Goal: Find specific page/section: Find specific page/section

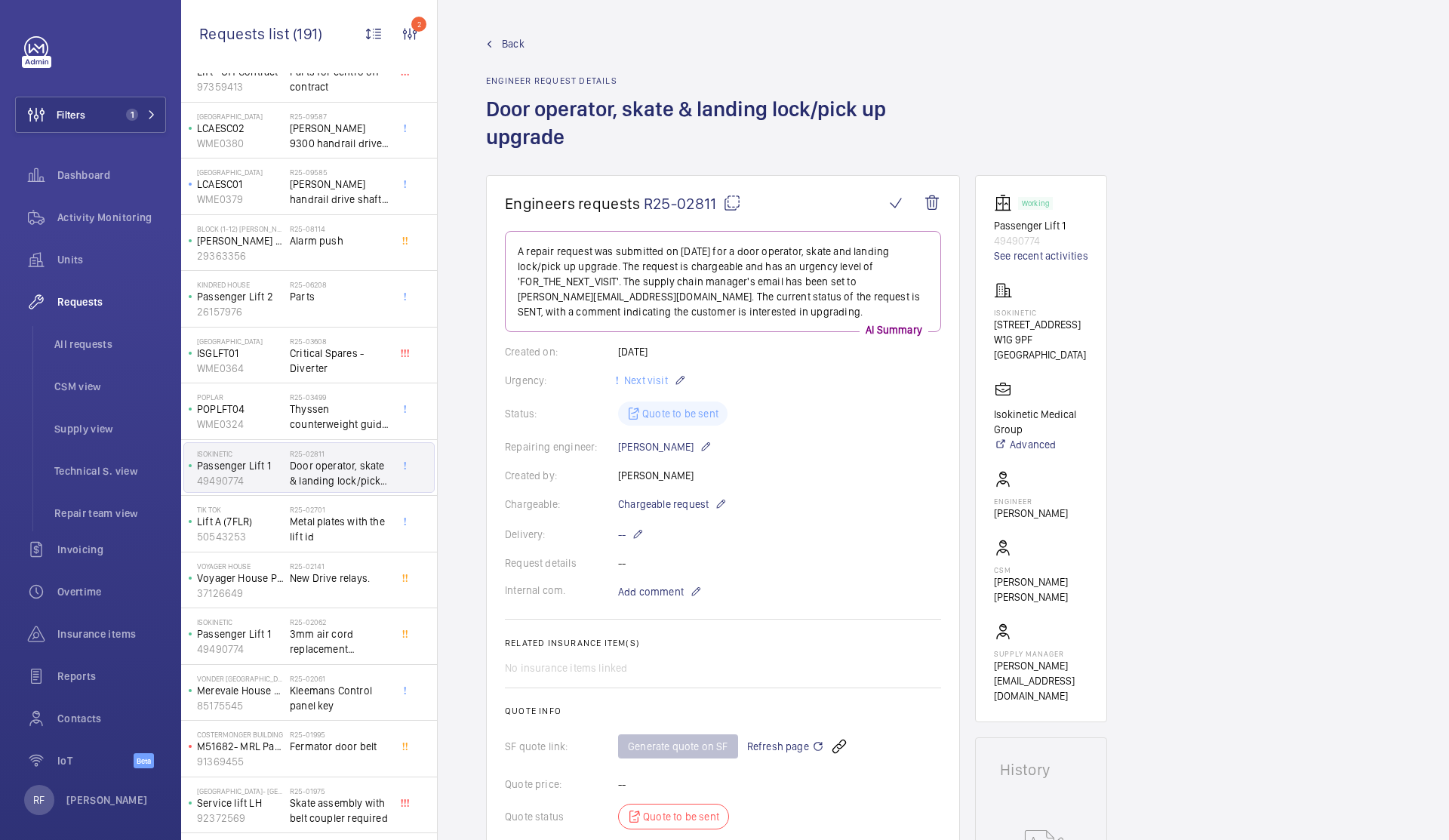
click at [730, 203] on mat-icon at bounding box center [732, 202] width 18 height 18
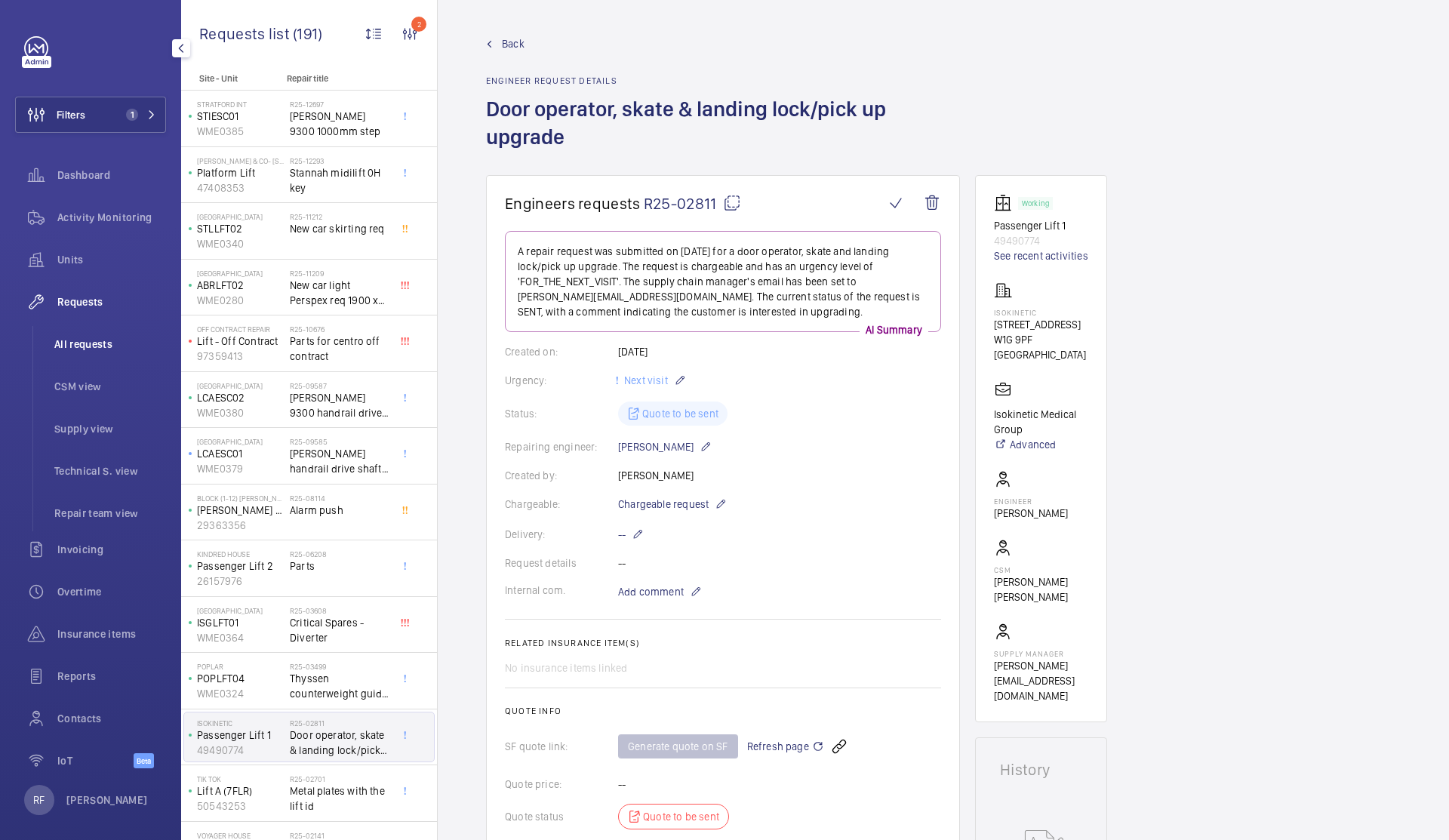
click at [72, 349] on span "All requests" at bounding box center [109, 345] width 111 height 15
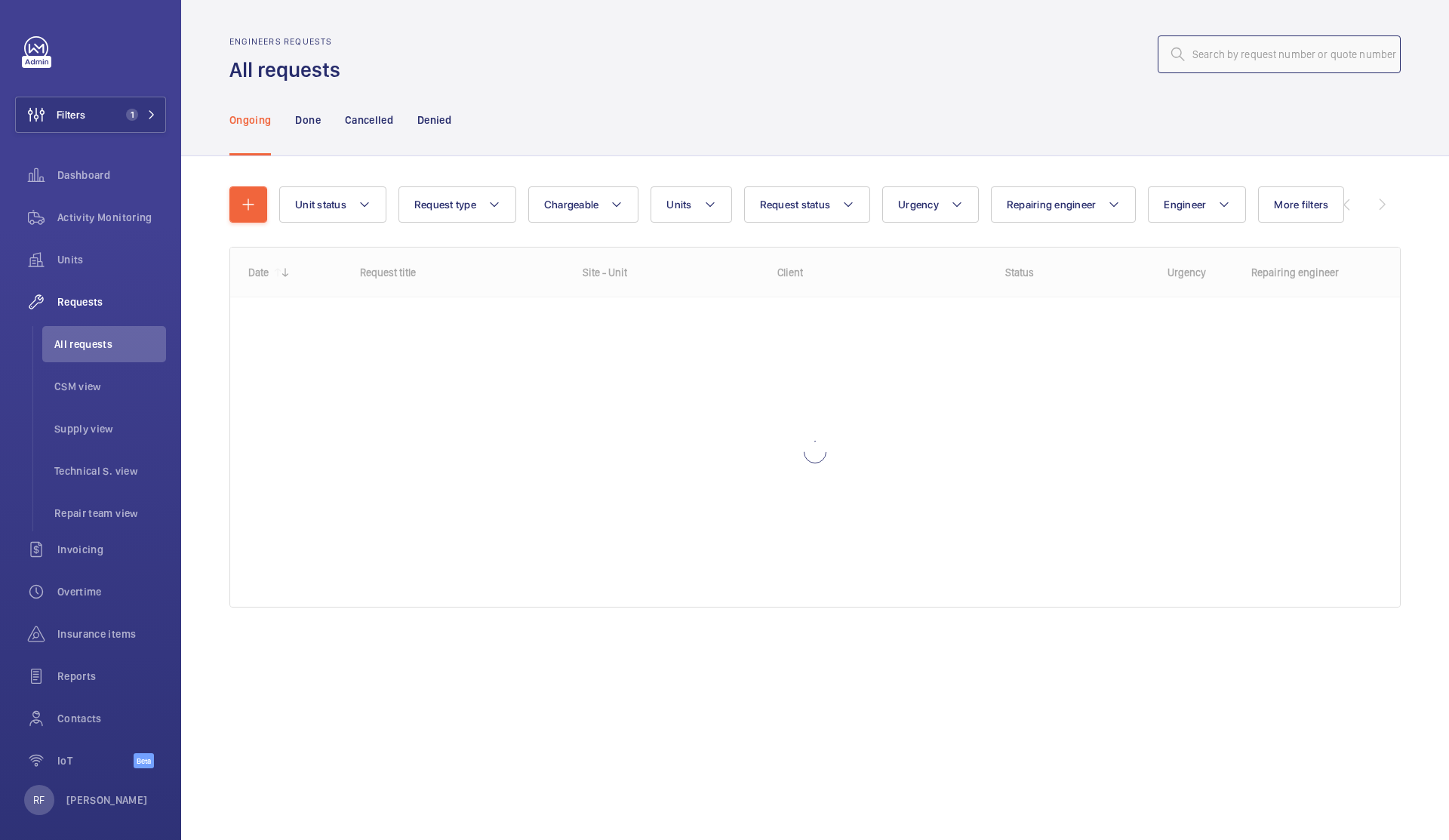
click at [1266, 46] on input "text" at bounding box center [1279, 54] width 243 height 38
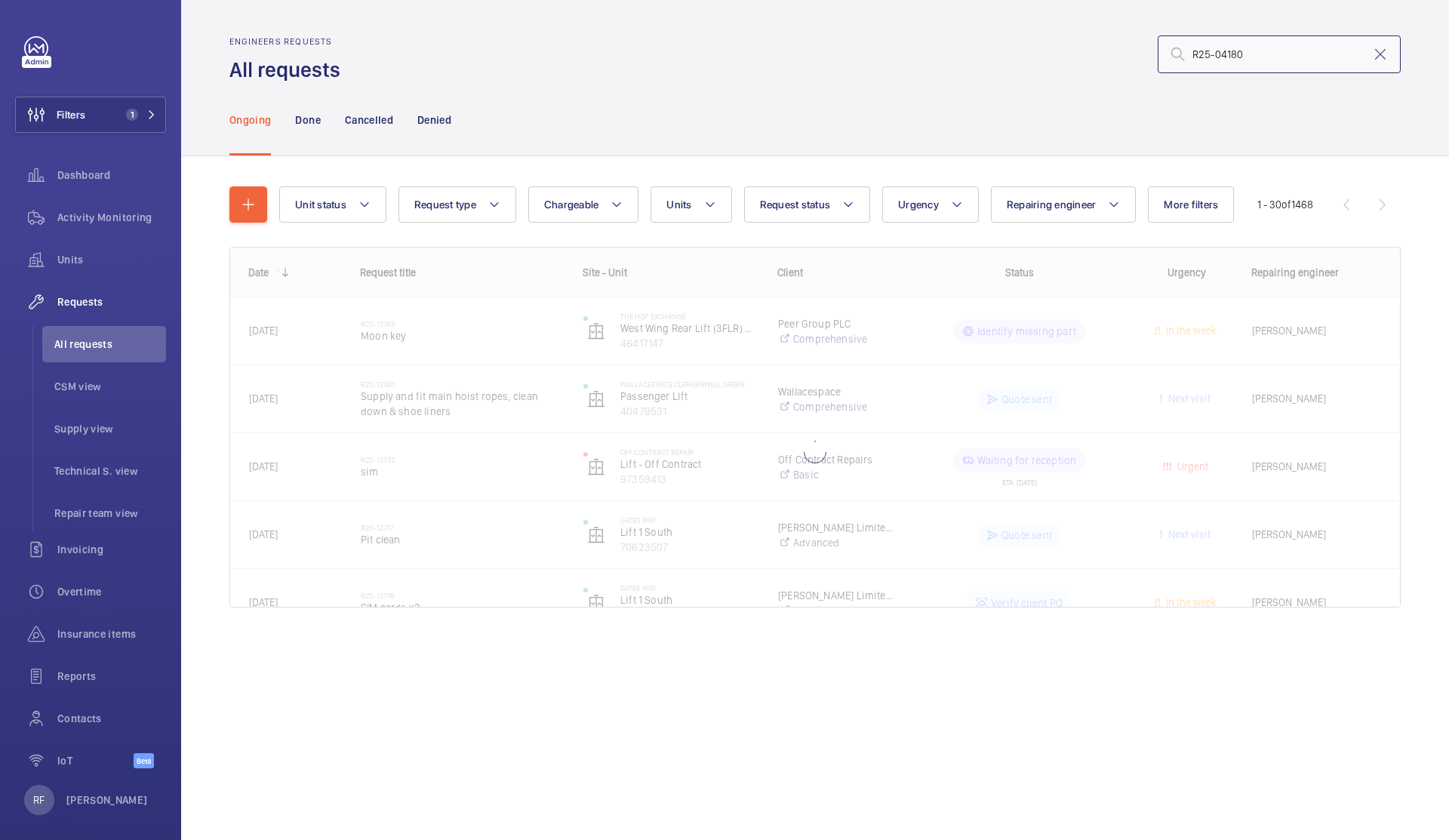
type input "R25-04180"
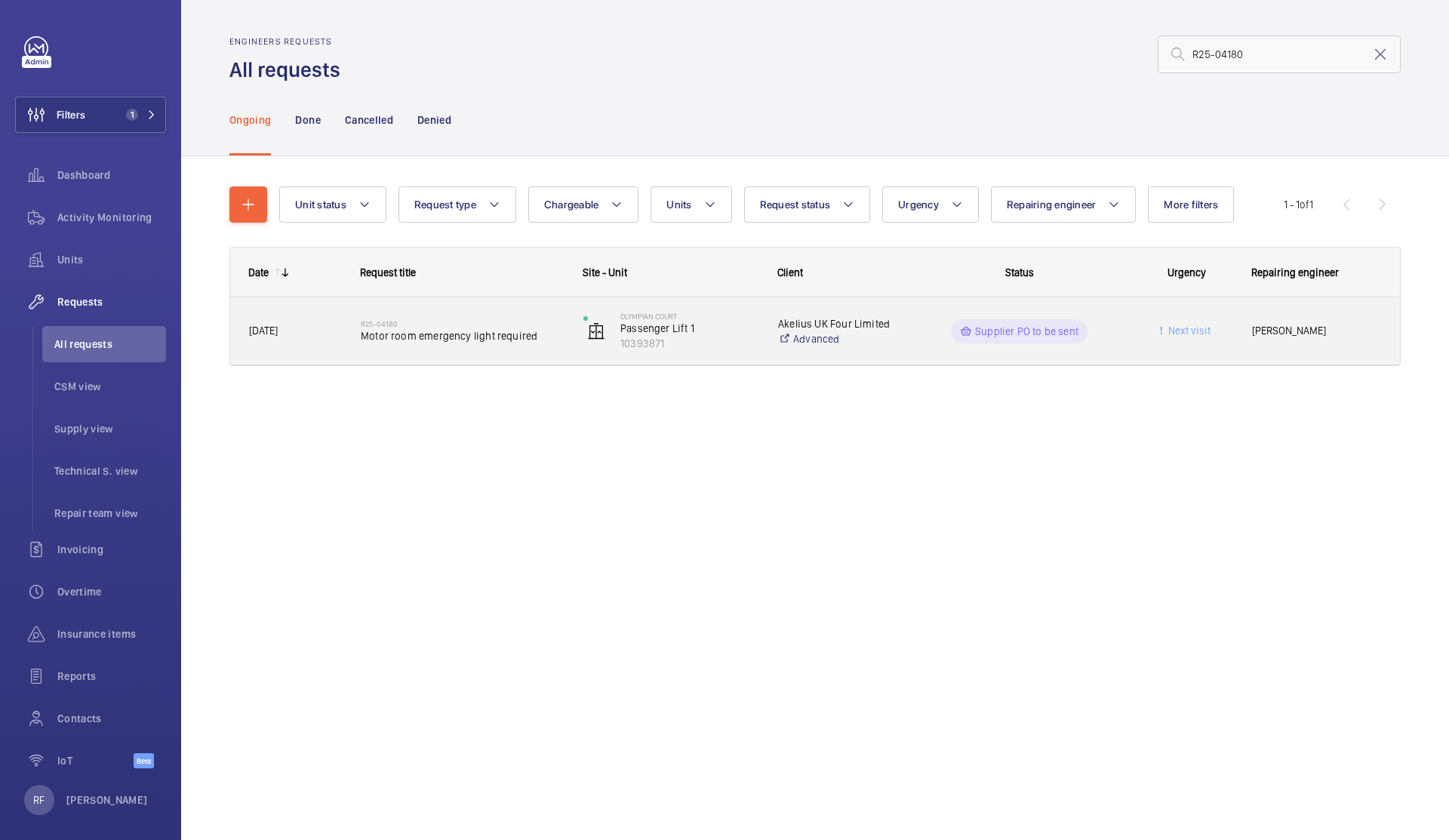
click at [568, 351] on div "Olympian Court Passenger Lift 1 10393871" at bounding box center [662, 331] width 194 height 62
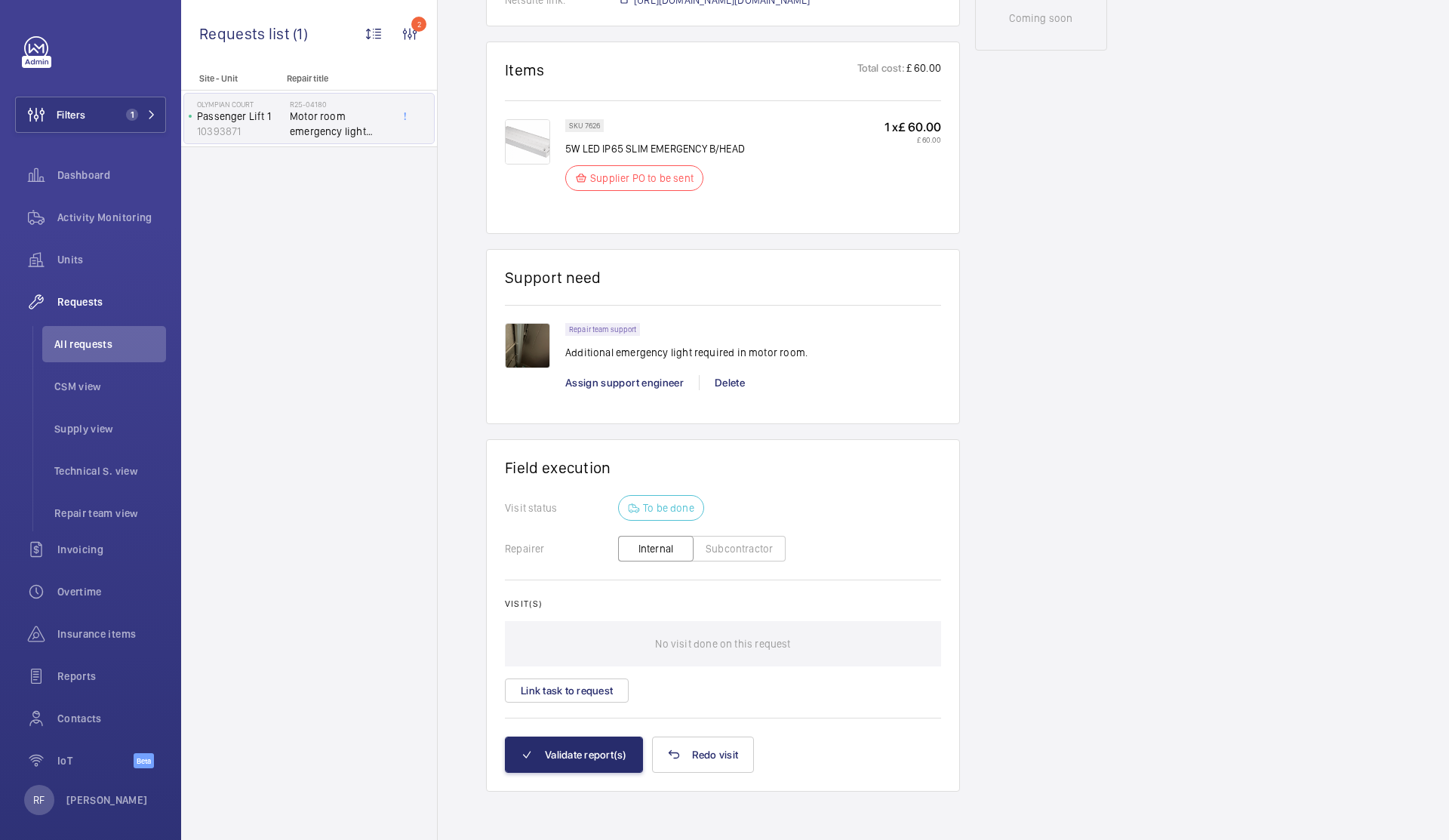
scroll to position [880, 0]
click at [542, 354] on img at bounding box center [528, 345] width 45 height 45
